Goal: Find specific page/section: Find specific page/section

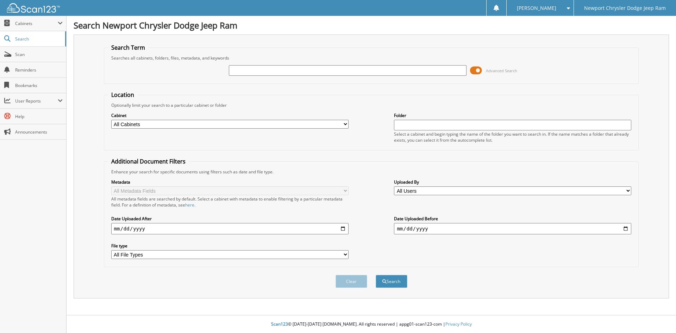
click at [253, 71] on input "text" at bounding box center [347, 70] width 237 height 11
type input "103499"
click at [398, 283] on button "Search" at bounding box center [392, 281] width 32 height 13
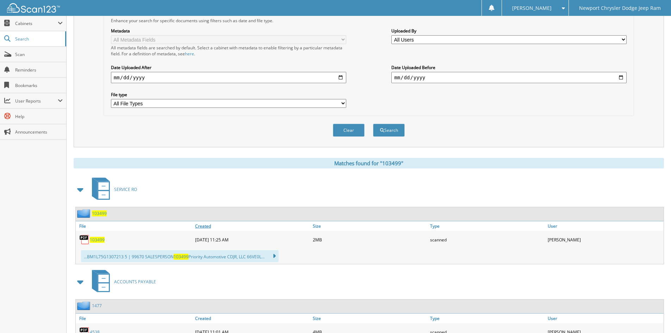
scroll to position [176, 0]
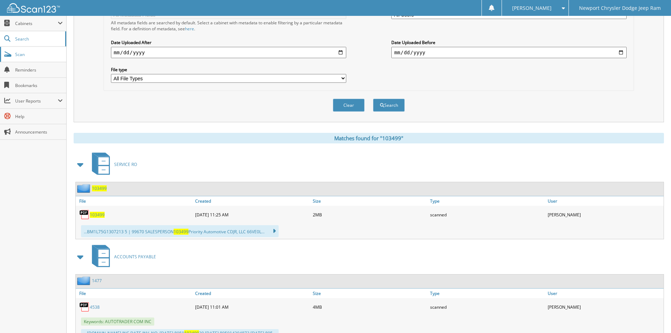
click at [19, 56] on span "Scan" at bounding box center [39, 54] width 48 height 6
